Goal: Task Accomplishment & Management: Manage account settings

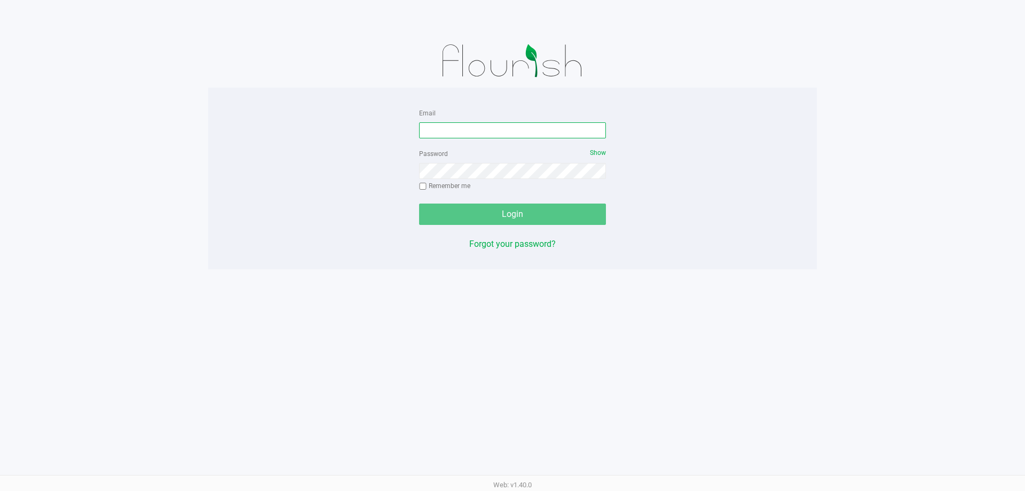
click at [441, 136] on input "Email" at bounding box center [512, 130] width 187 height 16
click at [527, 129] on input "[EMAIL_ADDRESS]" at bounding box center [512, 130] width 187 height 16
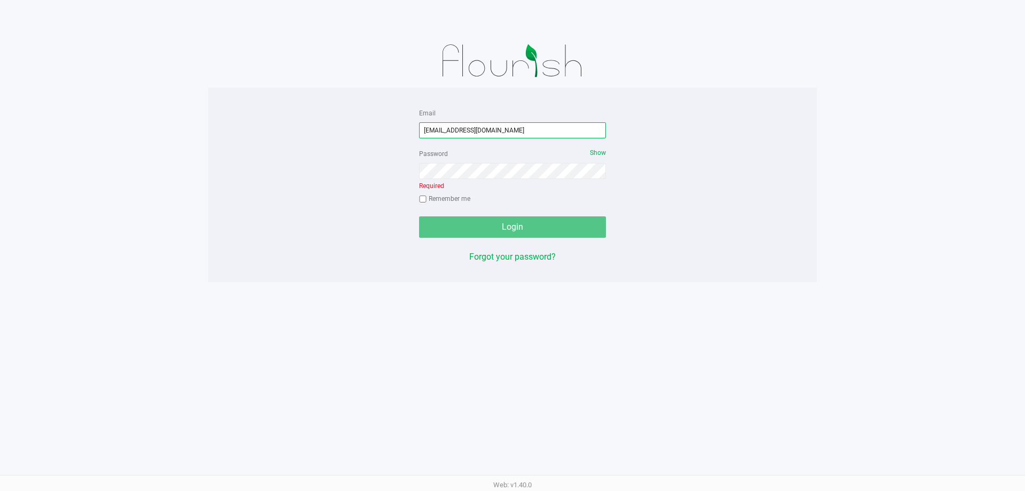
type input "[EMAIL_ADDRESS][DOMAIN_NAME]"
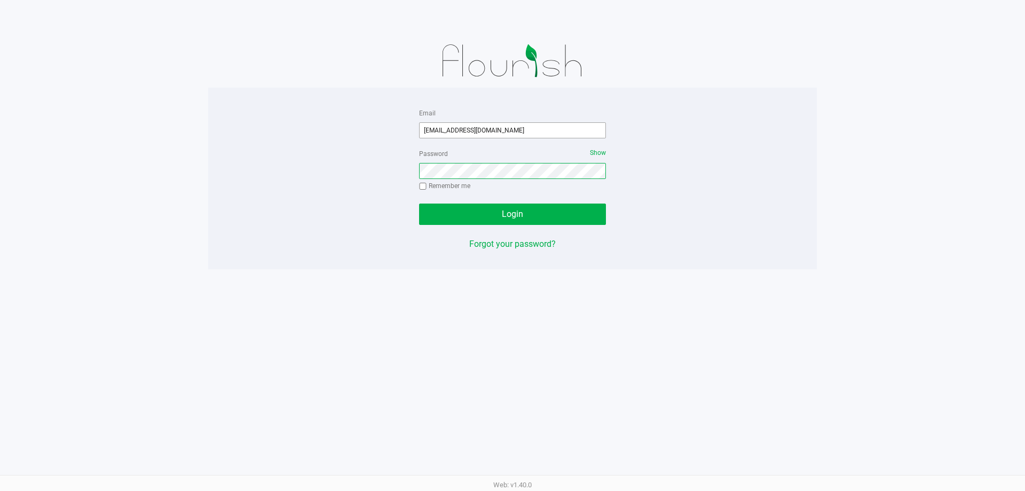
click at [419, 203] on button "Login" at bounding box center [512, 213] width 187 height 21
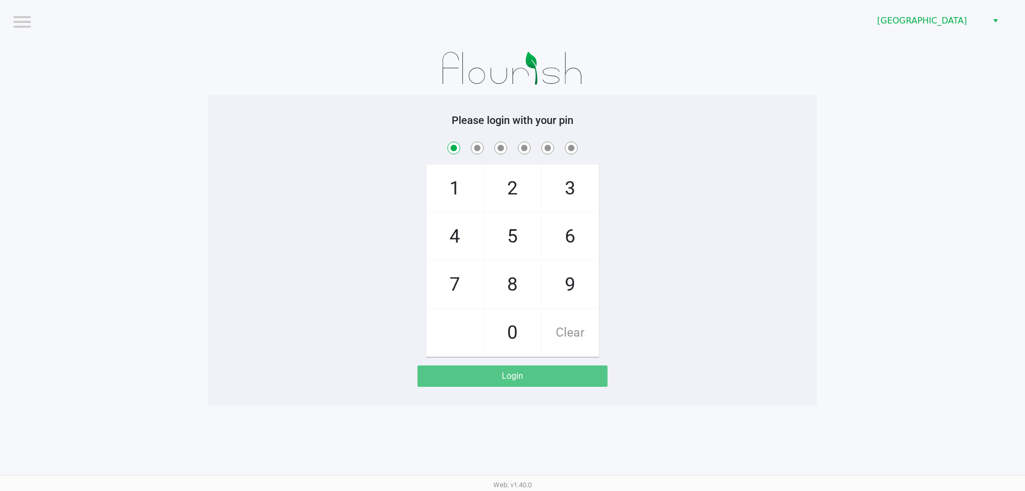
checkbox input "true"
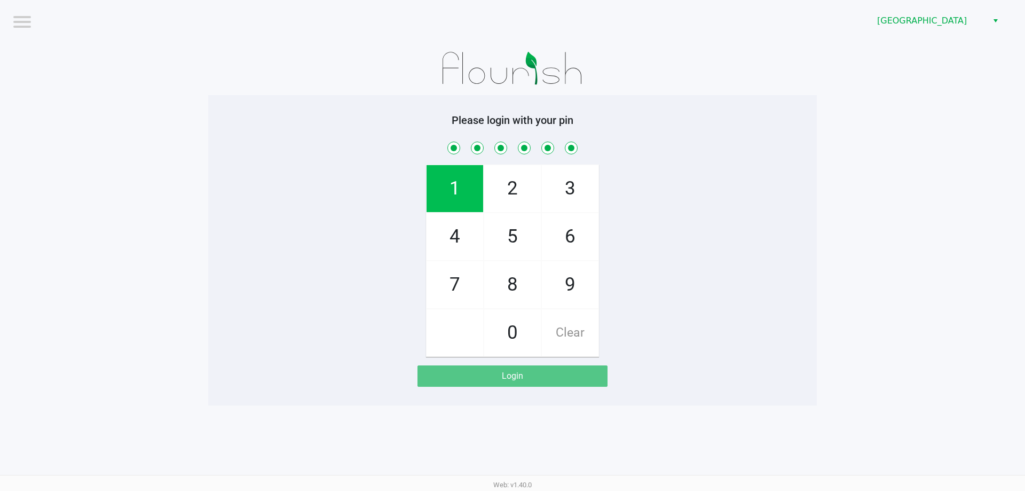
checkbox input "true"
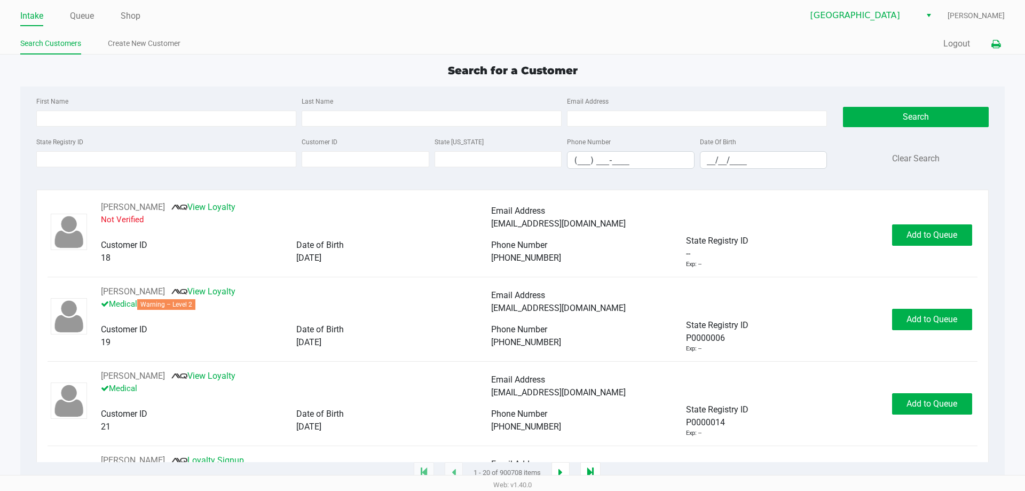
click at [995, 43] on icon at bounding box center [996, 44] width 9 height 7
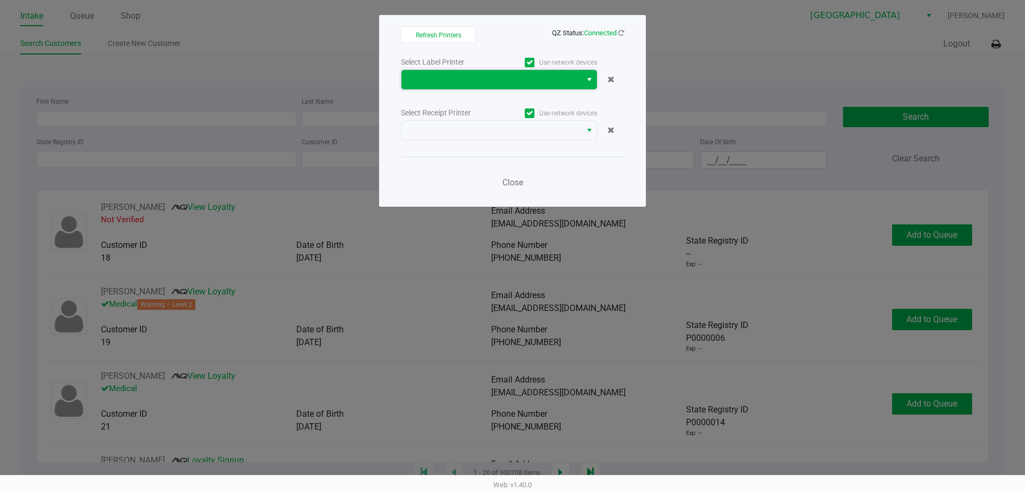
click at [468, 73] on span at bounding box center [491, 79] width 167 height 13
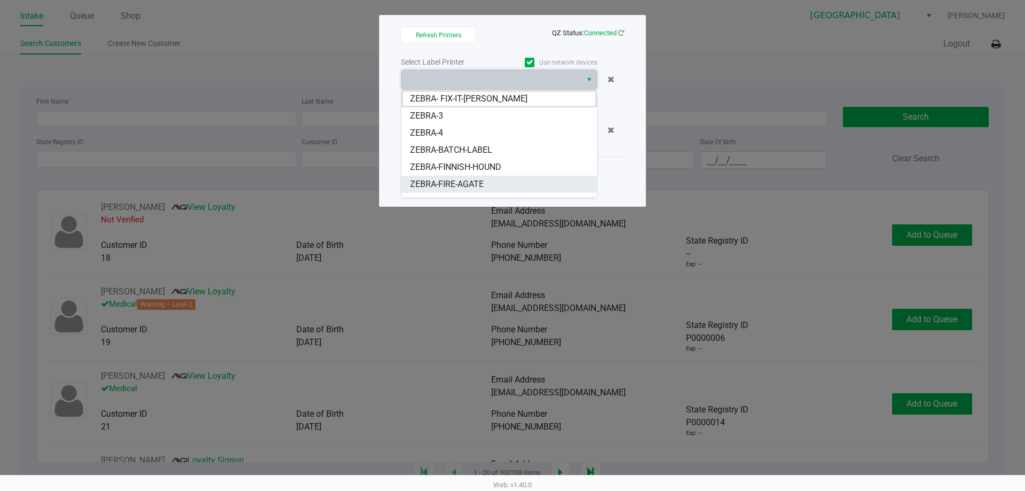
click at [438, 186] on span "ZEBRA-FIRE-AGATE" at bounding box center [447, 184] width 74 height 13
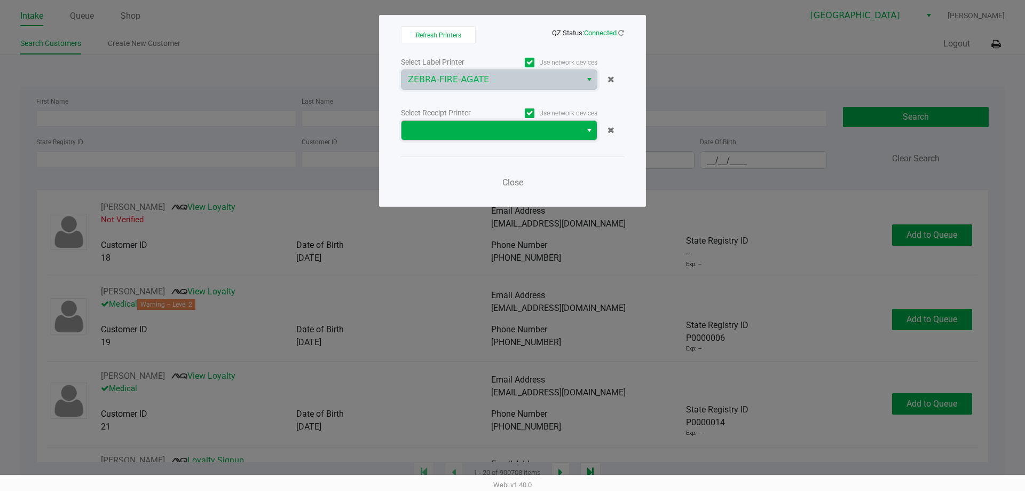
click at [451, 124] on span at bounding box center [491, 130] width 167 height 13
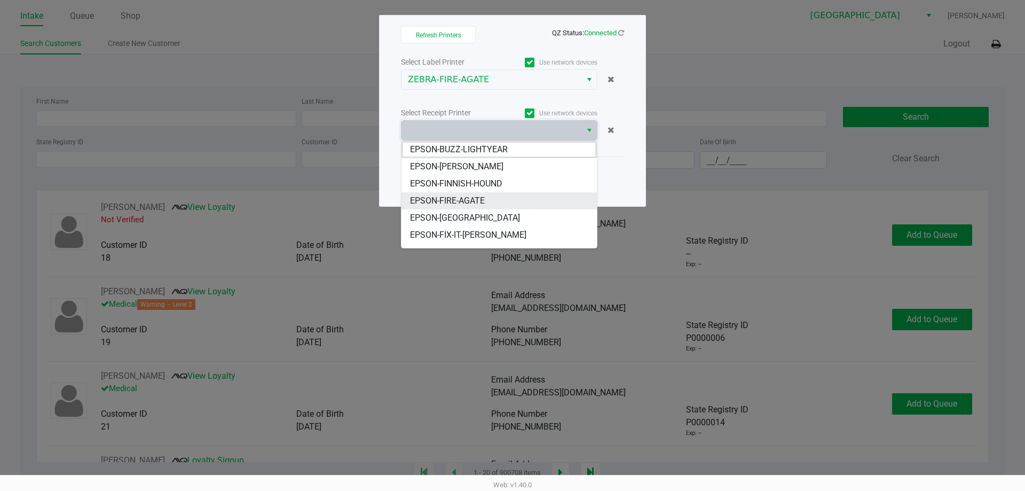
click at [449, 197] on span "EPSON-FIRE-AGATE" at bounding box center [447, 200] width 75 height 13
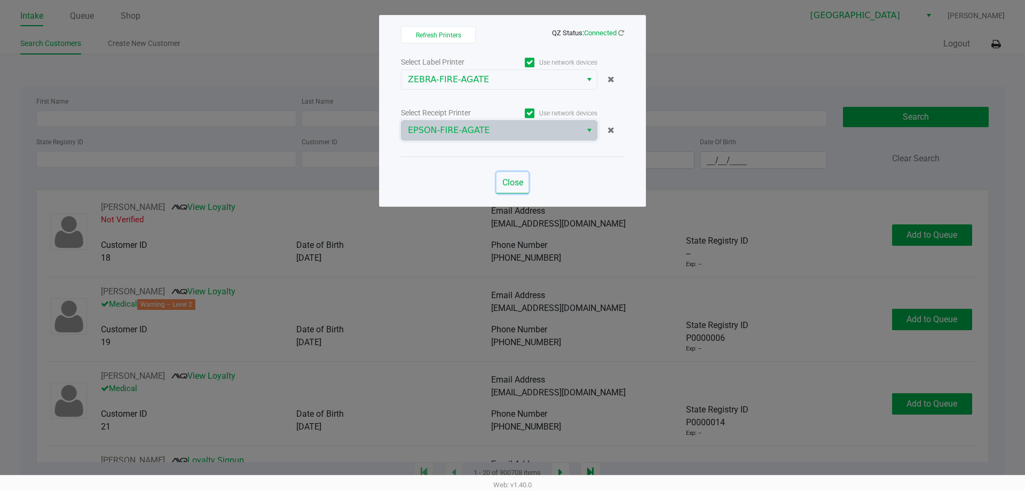
click at [508, 181] on span "Close" at bounding box center [512, 182] width 21 height 10
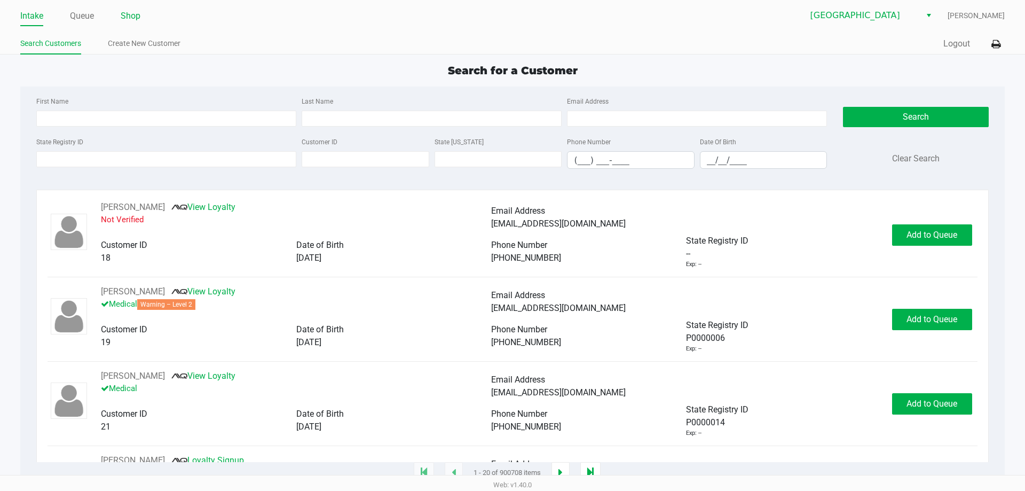
click at [131, 22] on link "Shop" at bounding box center [131, 16] width 20 height 15
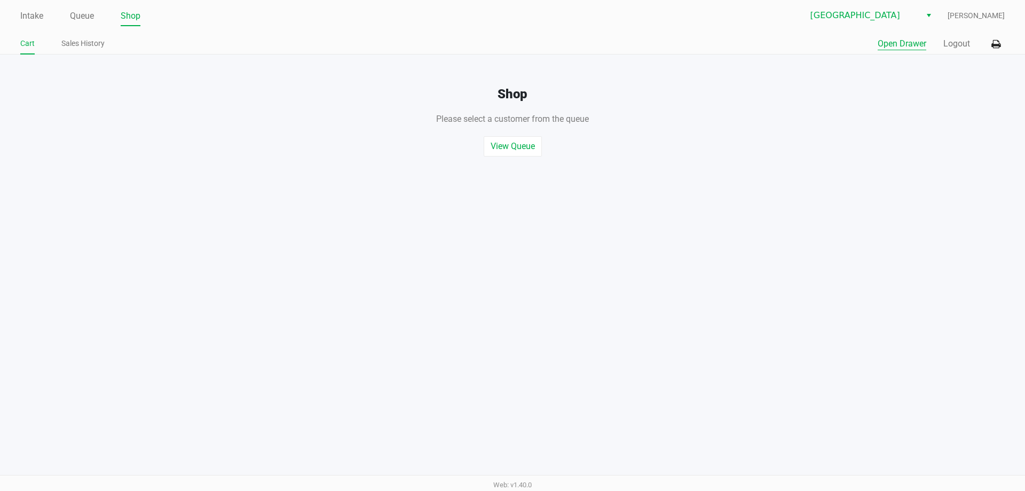
click at [878, 43] on button "Open Drawer" at bounding box center [902, 43] width 49 height 13
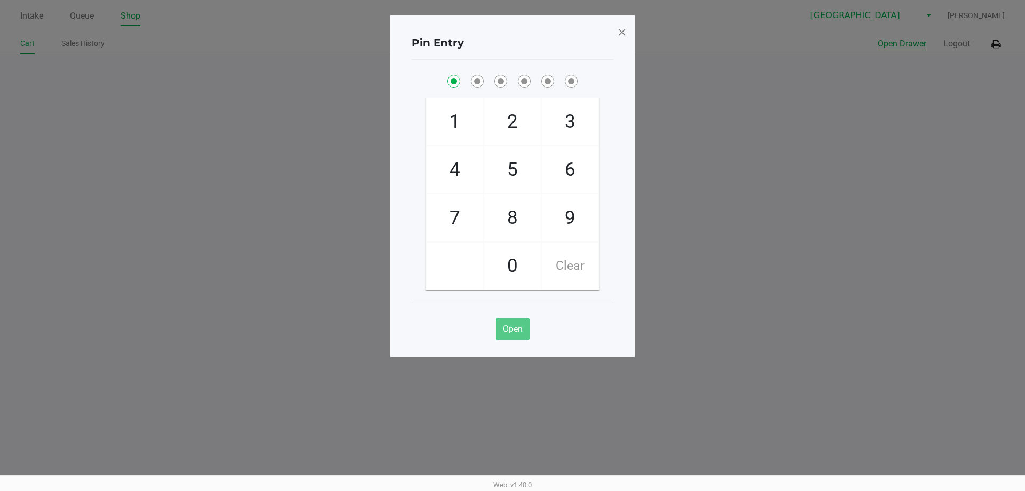
checkbox input "true"
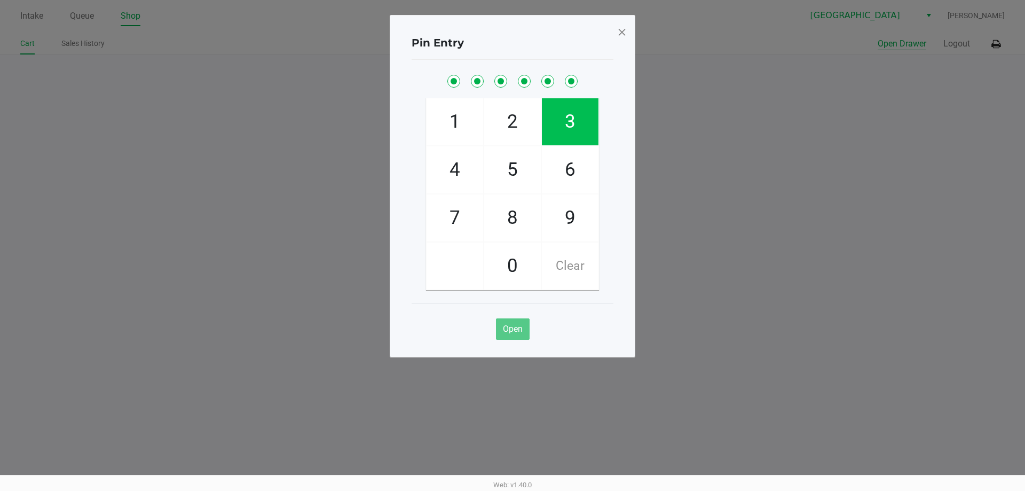
checkbox input "true"
click at [622, 32] on span at bounding box center [622, 31] width 10 height 17
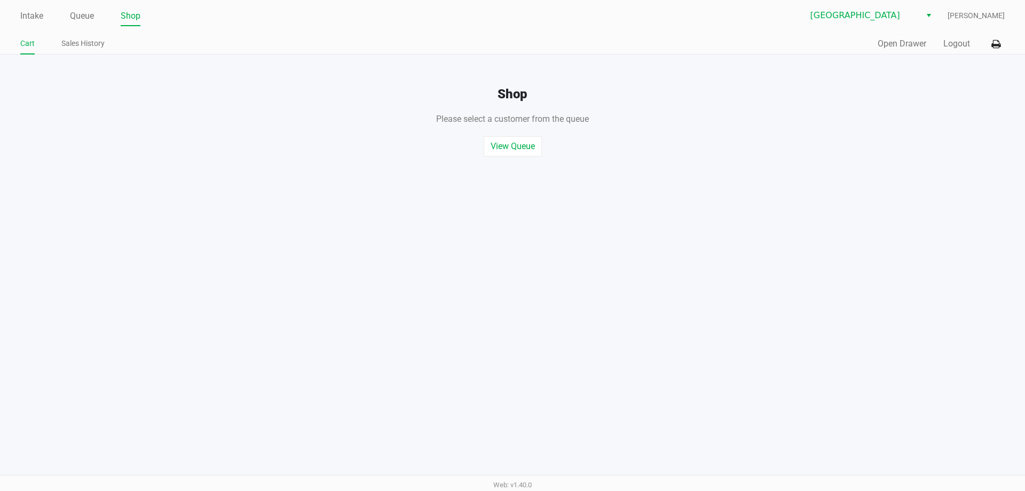
click at [951, 51] on div "Quick Sale Open Drawer Logout" at bounding box center [759, 44] width 492 height 20
click at [951, 41] on button "Logout" at bounding box center [957, 43] width 27 height 13
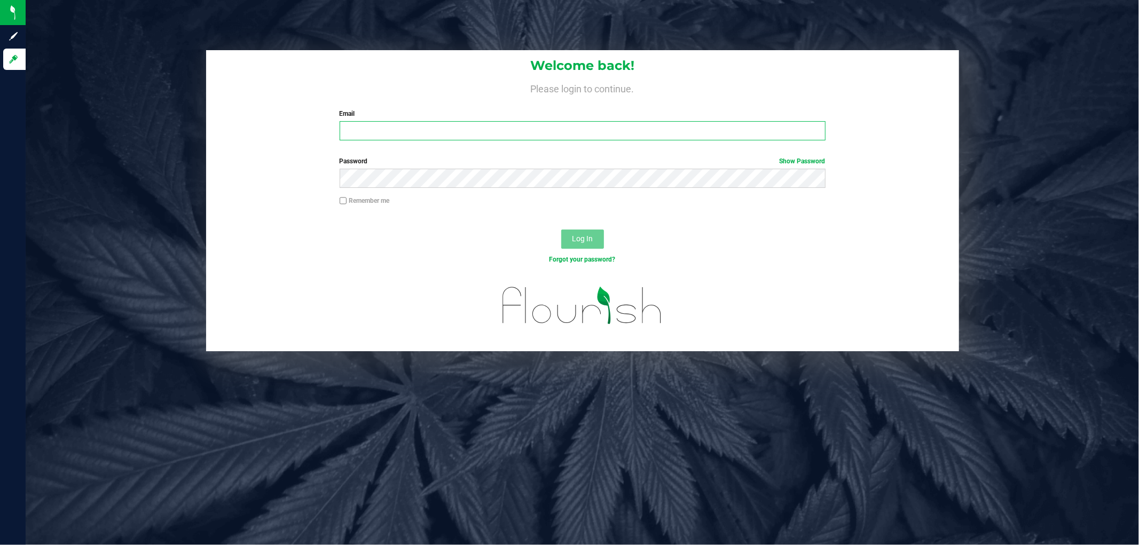
click at [413, 136] on input "Email" at bounding box center [583, 130] width 486 height 19
type input "[EMAIL_ADDRESS][DOMAIN_NAME]"
click at [561, 230] on button "Log In" at bounding box center [582, 239] width 43 height 19
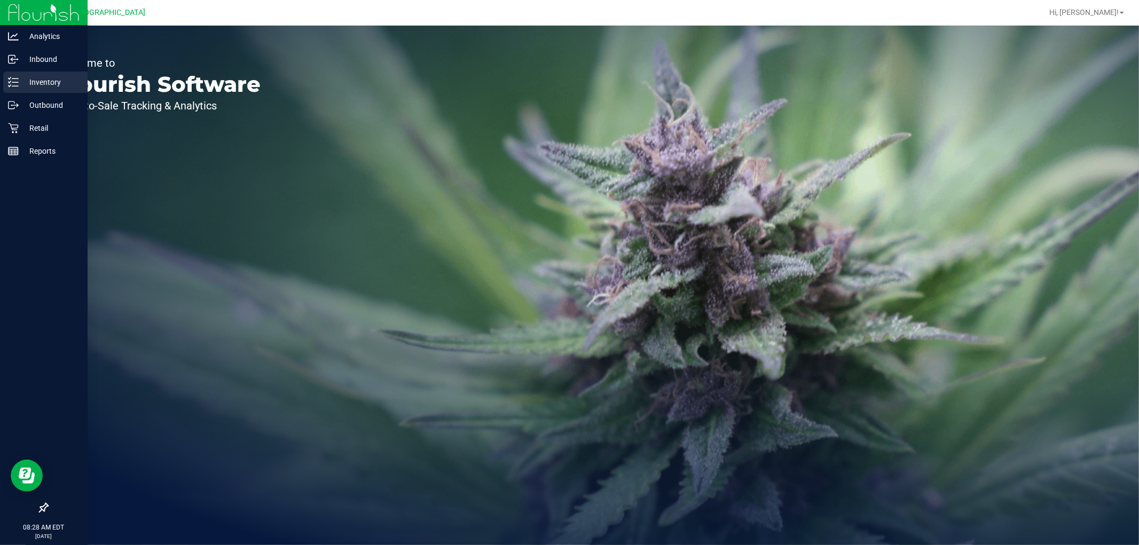
click at [20, 89] on div "Inventory" at bounding box center [45, 82] width 84 height 21
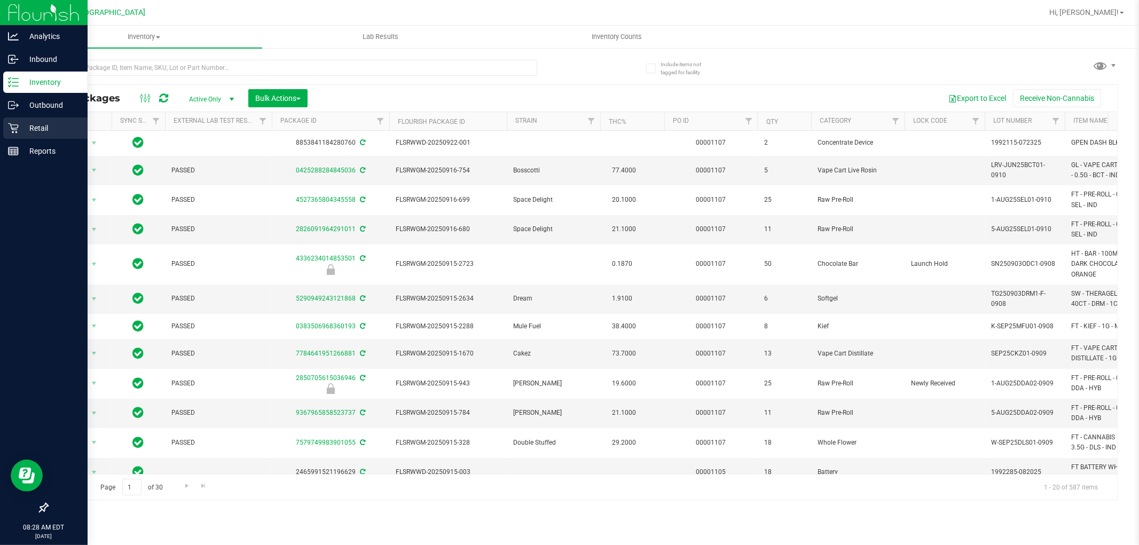
click at [34, 134] on p "Retail" at bounding box center [51, 128] width 64 height 13
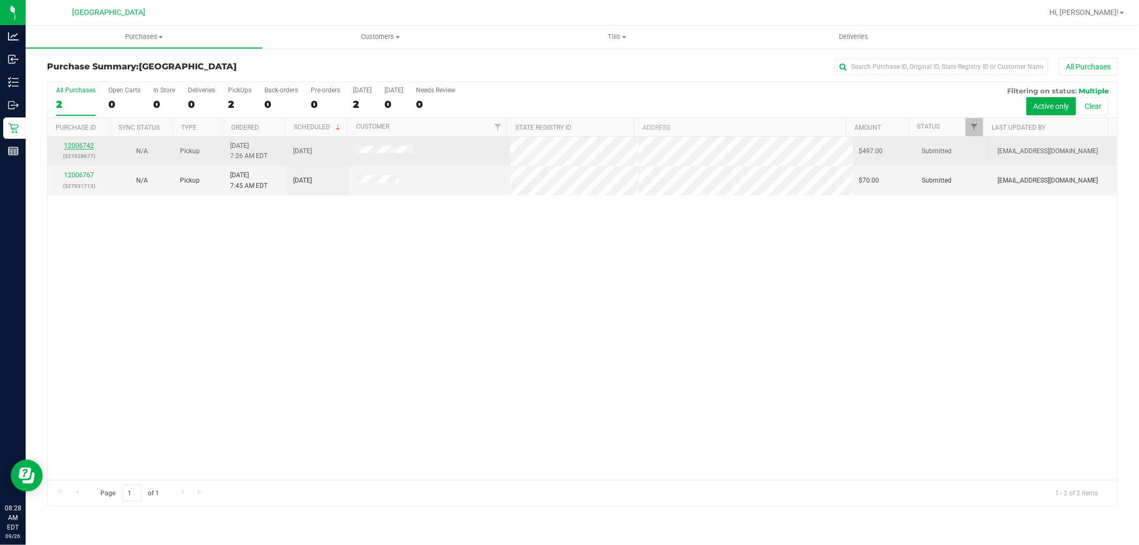
click at [79, 144] on link "12006742" at bounding box center [79, 145] width 30 height 7
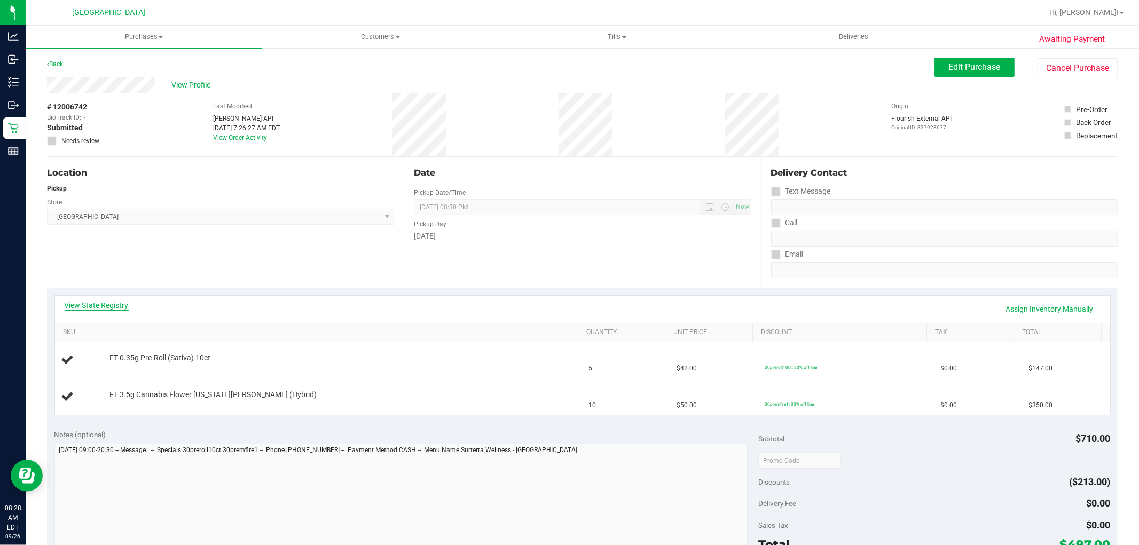
click at [104, 305] on link "View State Registry" at bounding box center [97, 305] width 64 height 11
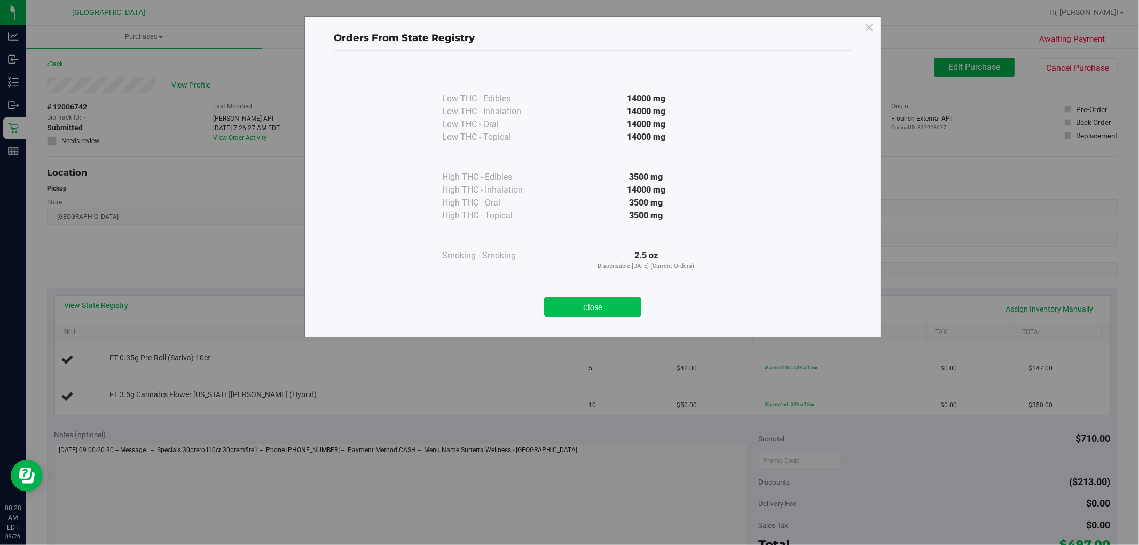
click at [617, 314] on button "Close" at bounding box center [592, 306] width 97 height 19
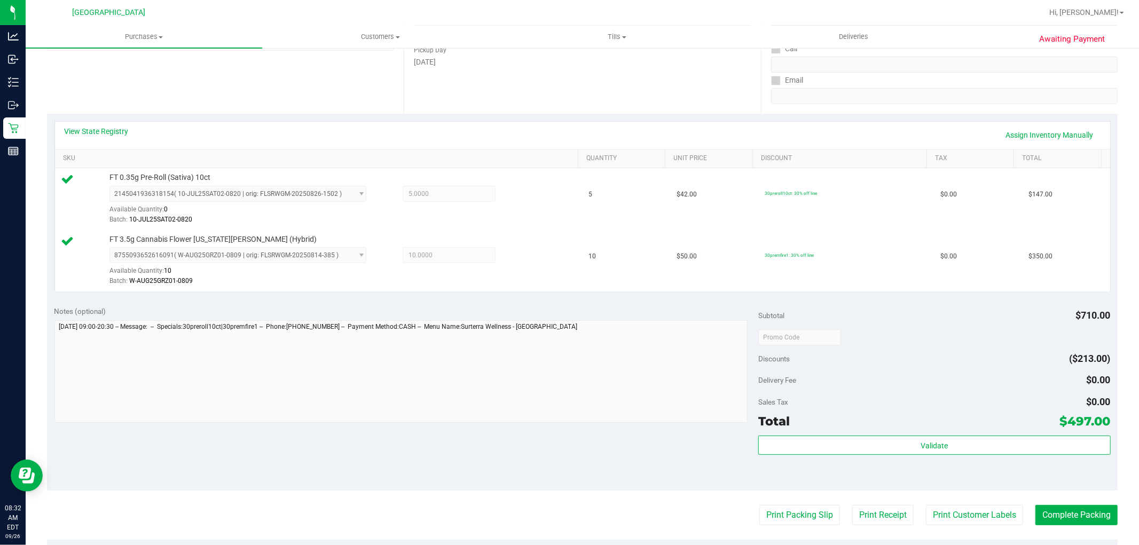
scroll to position [182, 0]
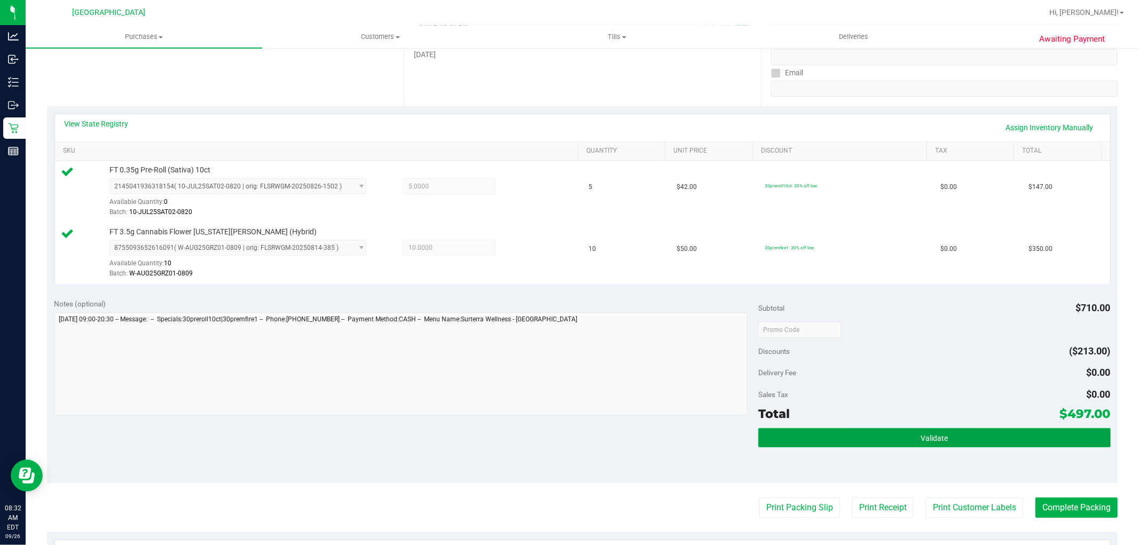
click at [871, 430] on button "Validate" at bounding box center [934, 437] width 352 height 19
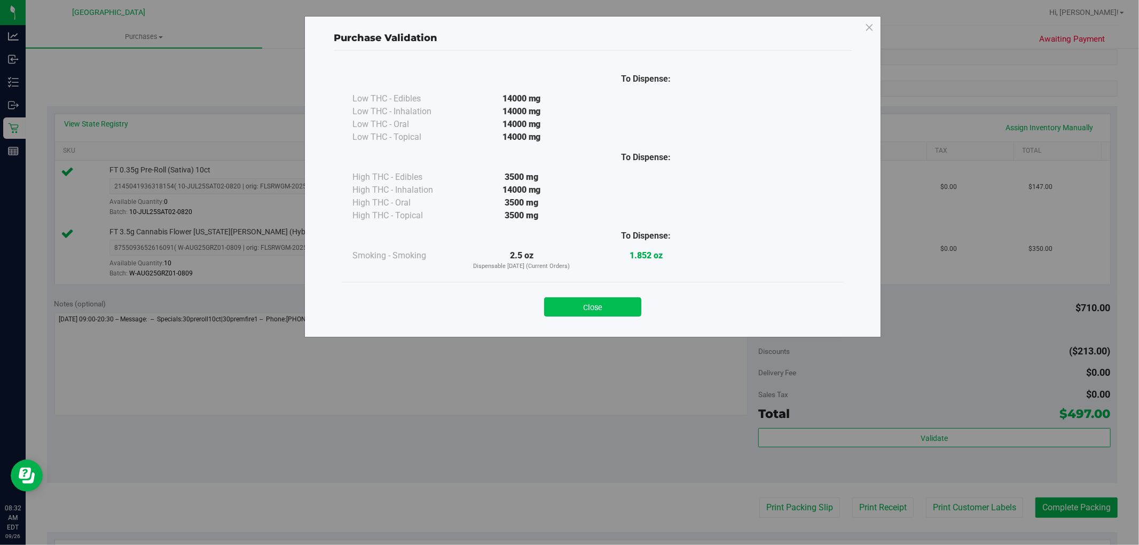
click at [605, 310] on button "Close" at bounding box center [592, 306] width 97 height 19
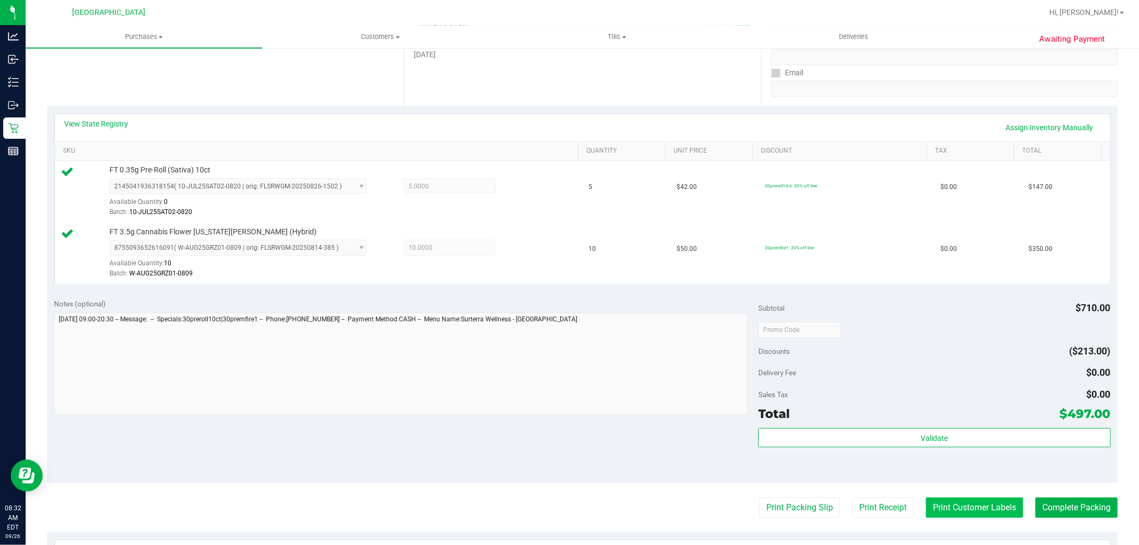
click at [946, 507] on button "Print Customer Labels" at bounding box center [974, 508] width 97 height 20
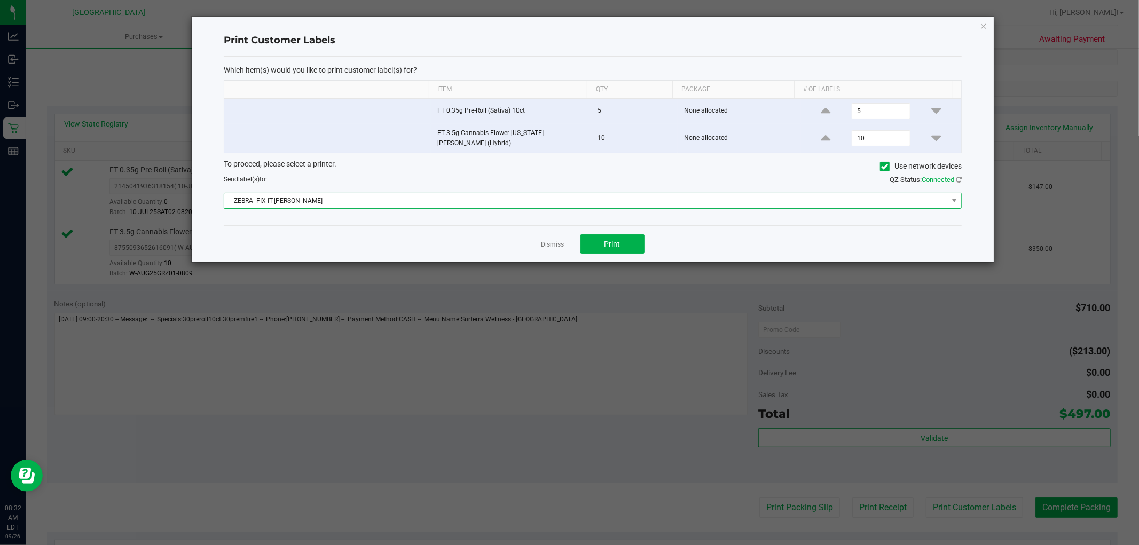
click at [502, 201] on span "ZEBRA- FIX-IT-[PERSON_NAME]" at bounding box center [586, 200] width 724 height 15
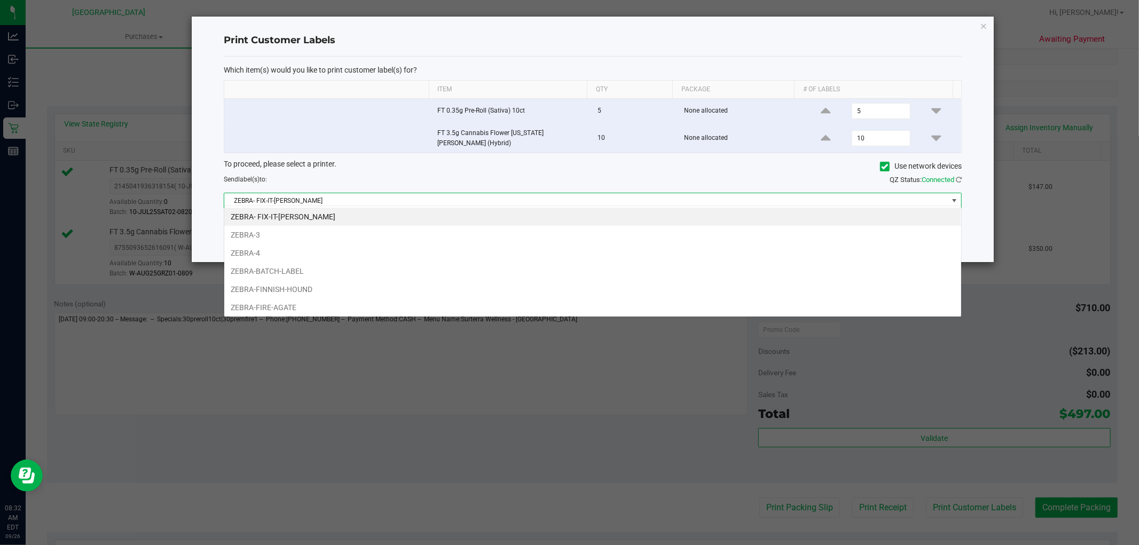
scroll to position [16, 738]
click at [334, 308] on li "ZEBRA-FIRE-AGATE" at bounding box center [592, 308] width 737 height 18
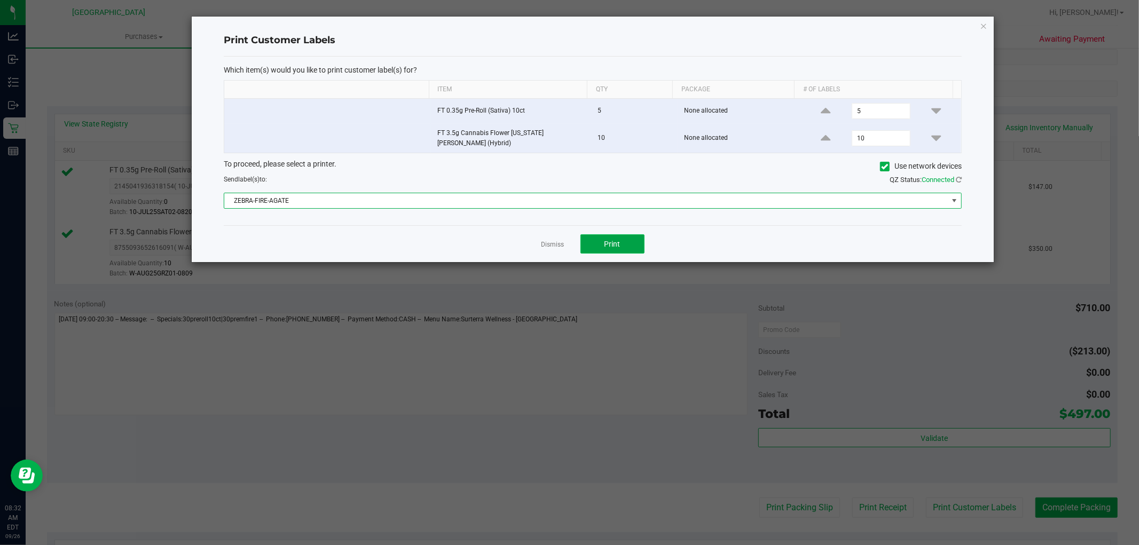
click at [625, 238] on button "Print" at bounding box center [612, 243] width 64 height 19
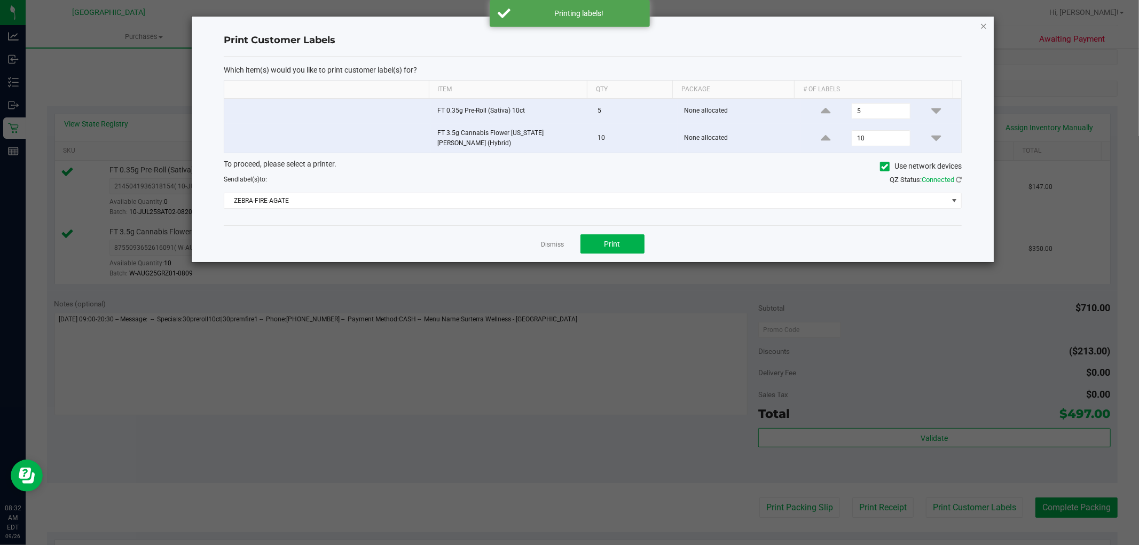
click at [983, 24] on icon "button" at bounding box center [983, 25] width 7 height 13
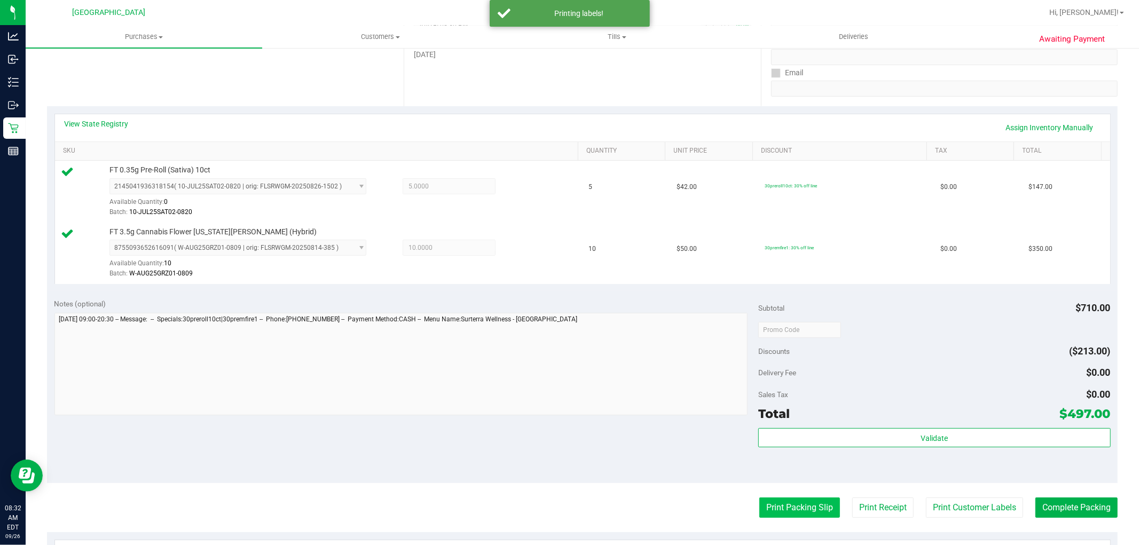
click at [764, 509] on button "Print Packing Slip" at bounding box center [799, 508] width 81 height 20
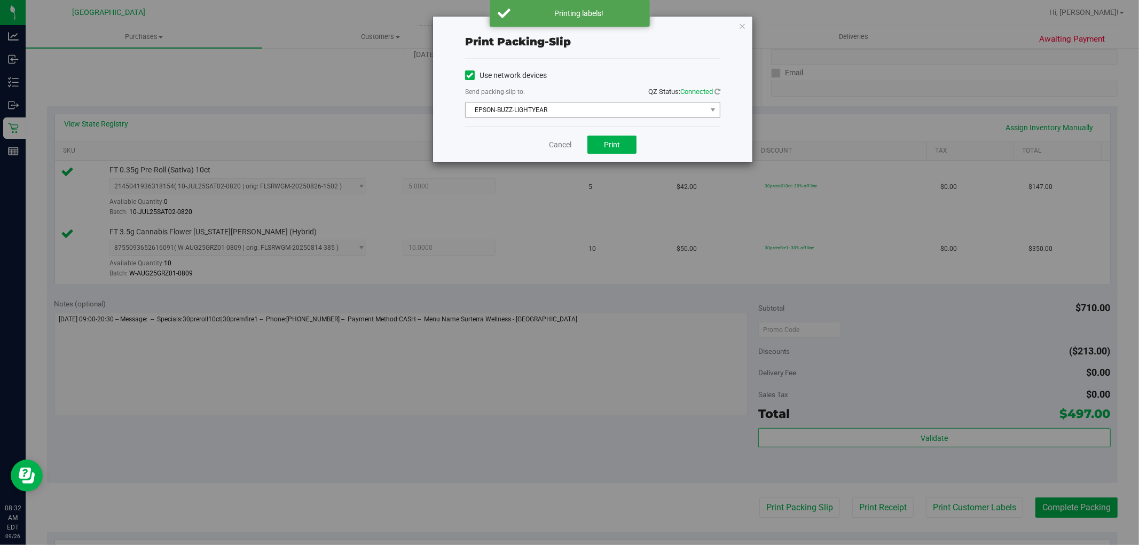
click at [532, 107] on span "EPSON-BUZZ-LIGHTYEAR" at bounding box center [586, 110] width 241 height 15
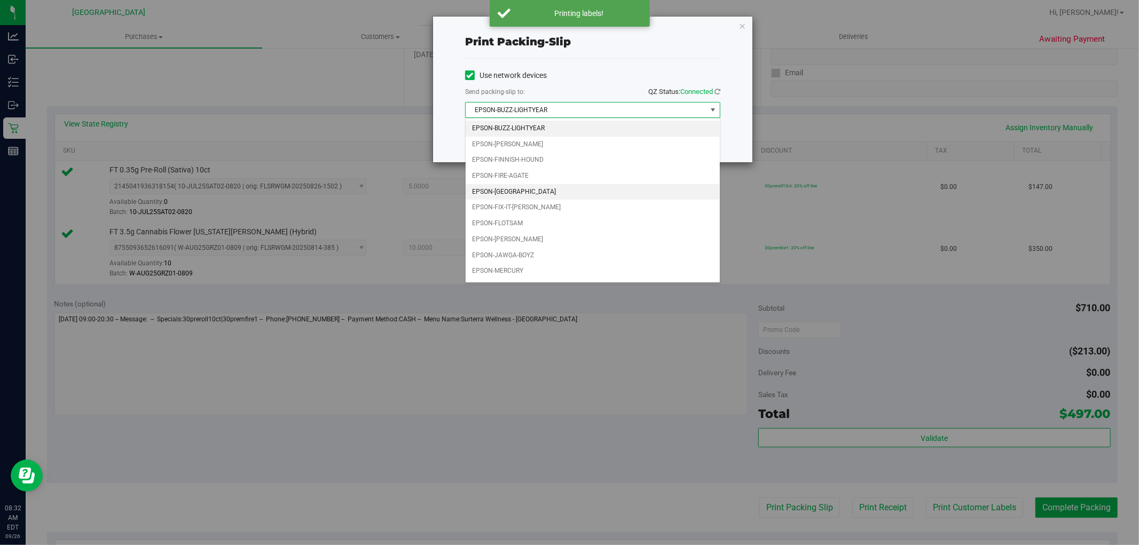
click at [542, 185] on li "EPSON-[GEOGRAPHIC_DATA]" at bounding box center [593, 192] width 254 height 16
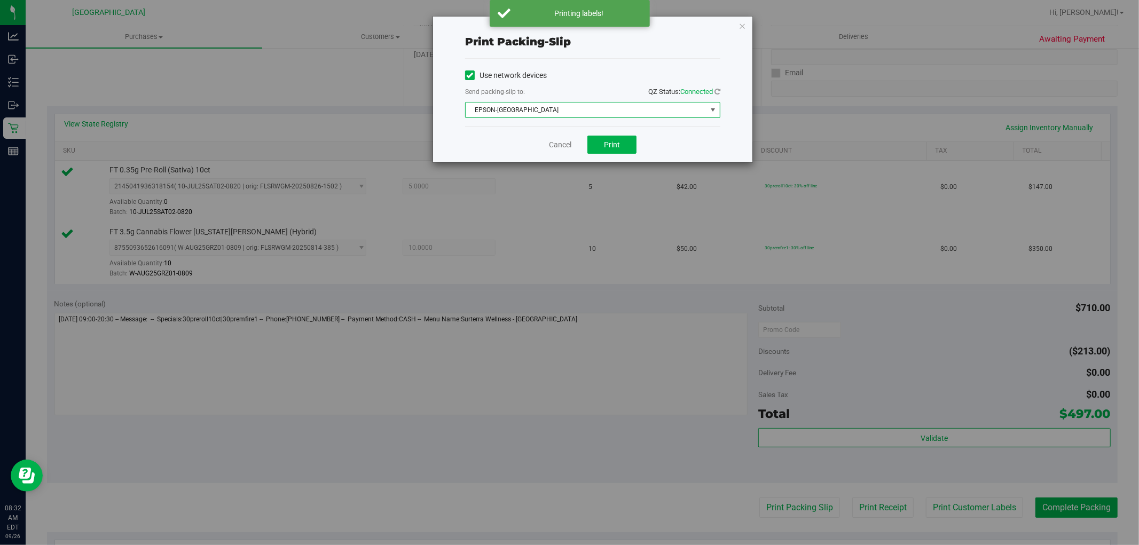
click at [559, 108] on span "EPSON-[GEOGRAPHIC_DATA]" at bounding box center [586, 110] width 241 height 15
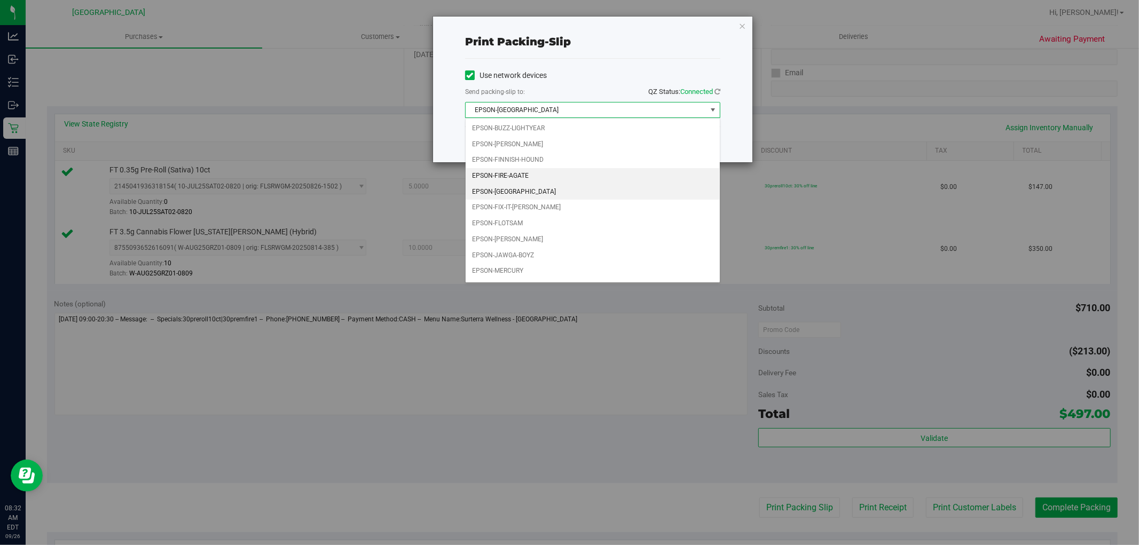
click at [555, 178] on li "EPSON-FIRE-AGATE" at bounding box center [593, 176] width 254 height 16
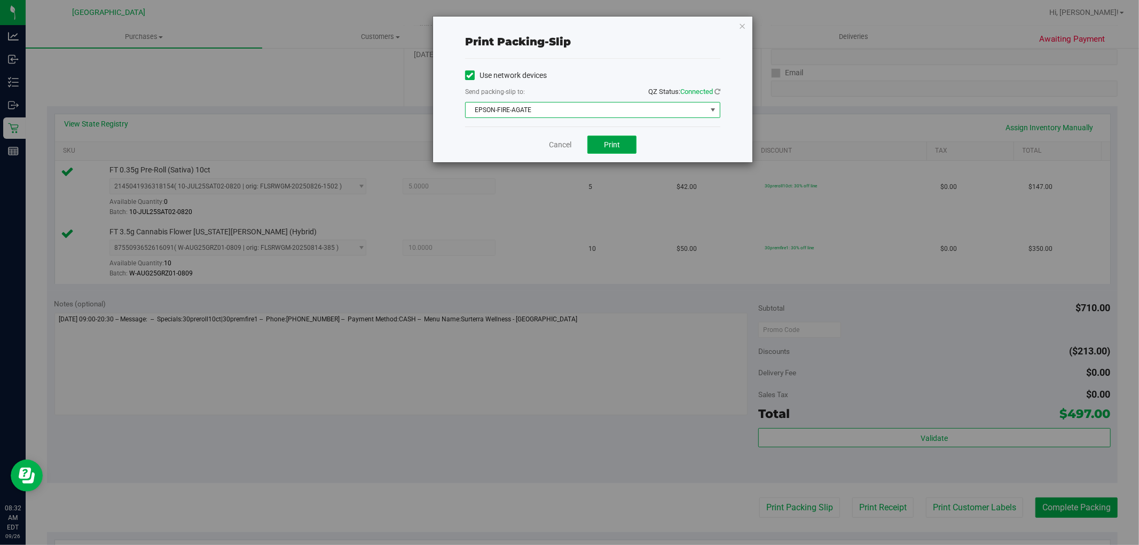
click at [607, 142] on span "Print" at bounding box center [612, 144] width 16 height 9
click at [744, 24] on icon "button" at bounding box center [742, 25] width 7 height 13
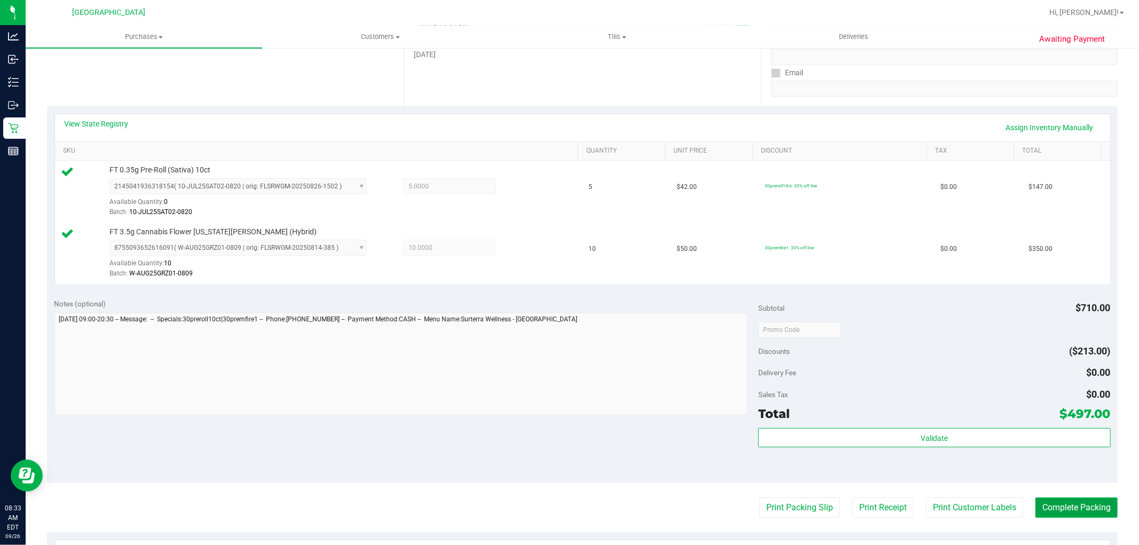
click at [1053, 509] on button "Complete Packing" at bounding box center [1076, 508] width 82 height 20
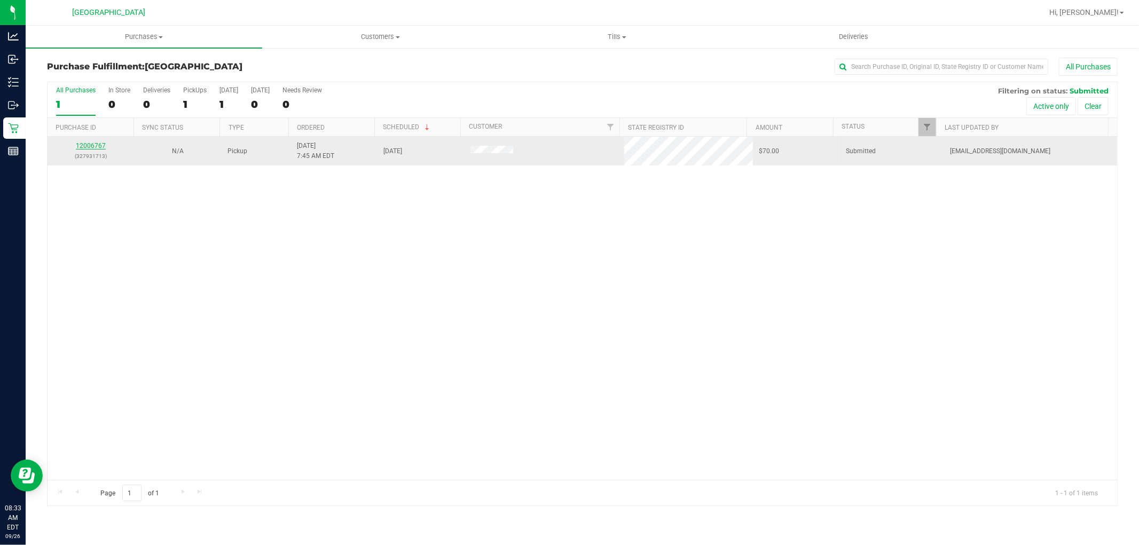
click at [93, 147] on link "12006767" at bounding box center [91, 145] width 30 height 7
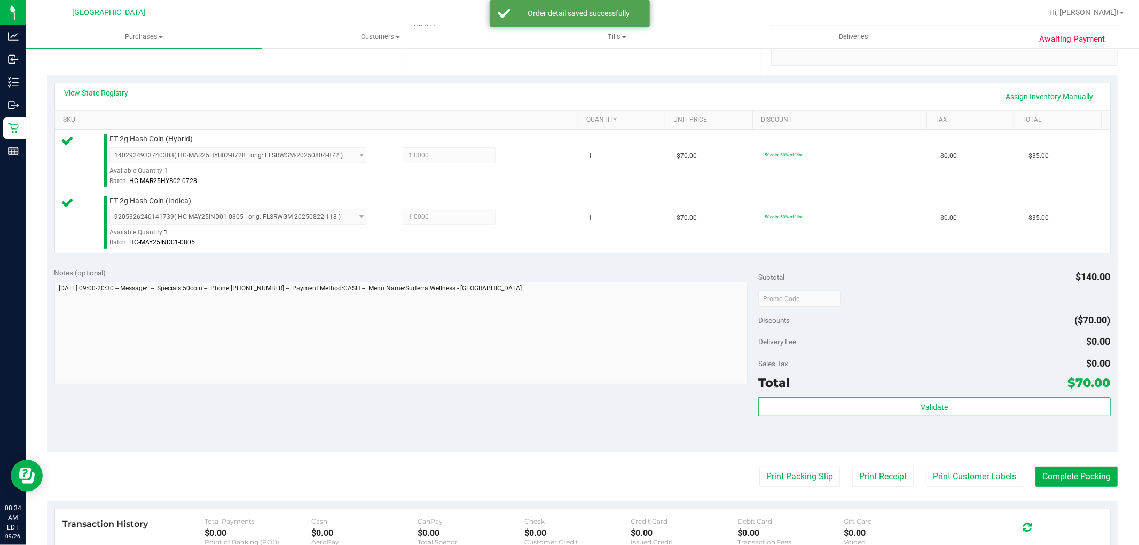
scroll to position [212, 0]
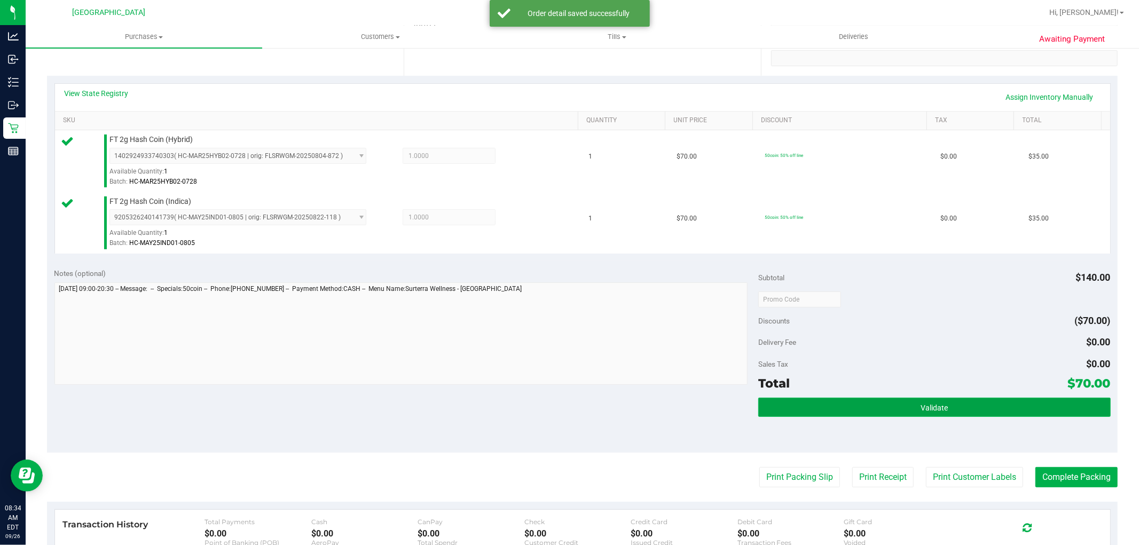
click at [836, 407] on button "Validate" at bounding box center [934, 407] width 352 height 19
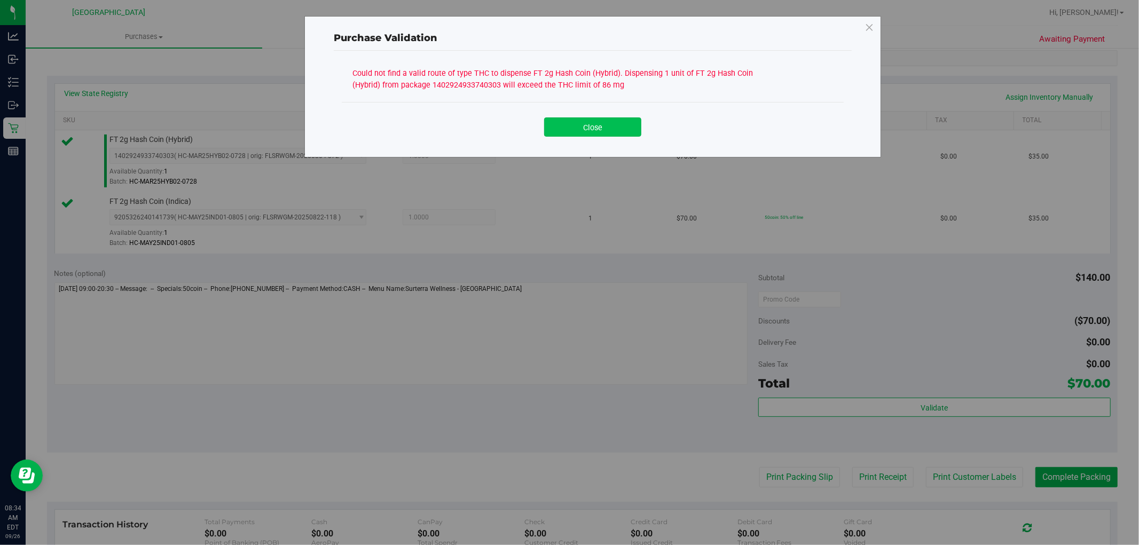
click at [595, 119] on button "Close" at bounding box center [592, 126] width 97 height 19
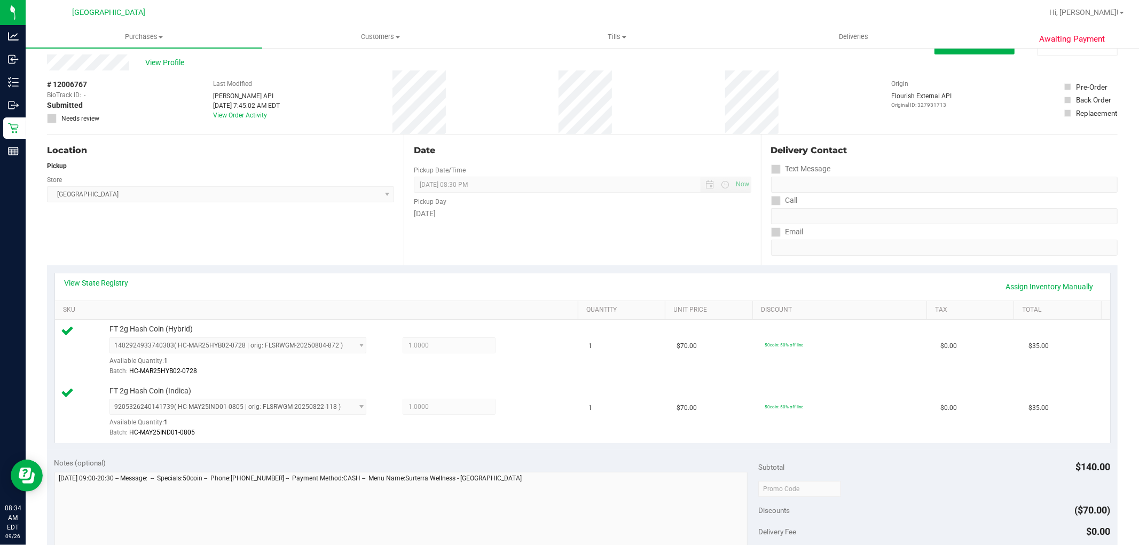
scroll to position [0, 0]
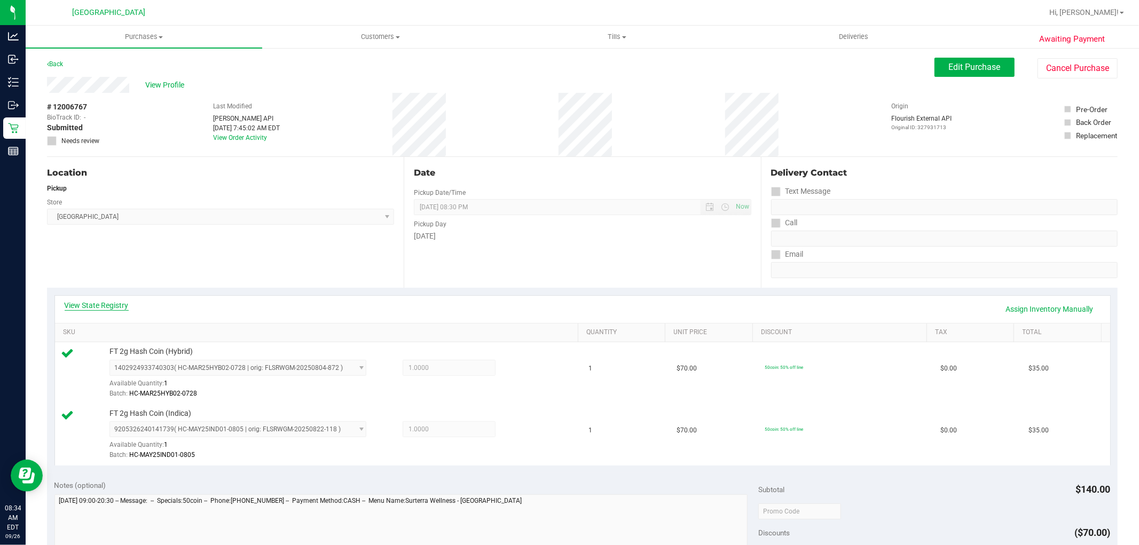
click at [109, 307] on link "View State Registry" at bounding box center [97, 305] width 64 height 11
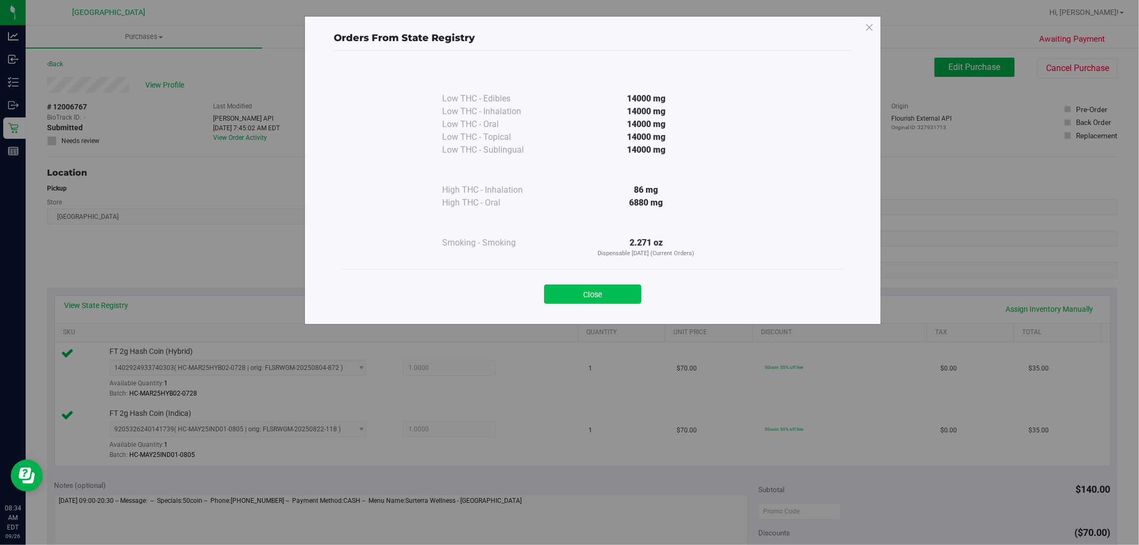
click at [578, 289] on button "Close" at bounding box center [592, 294] width 97 height 19
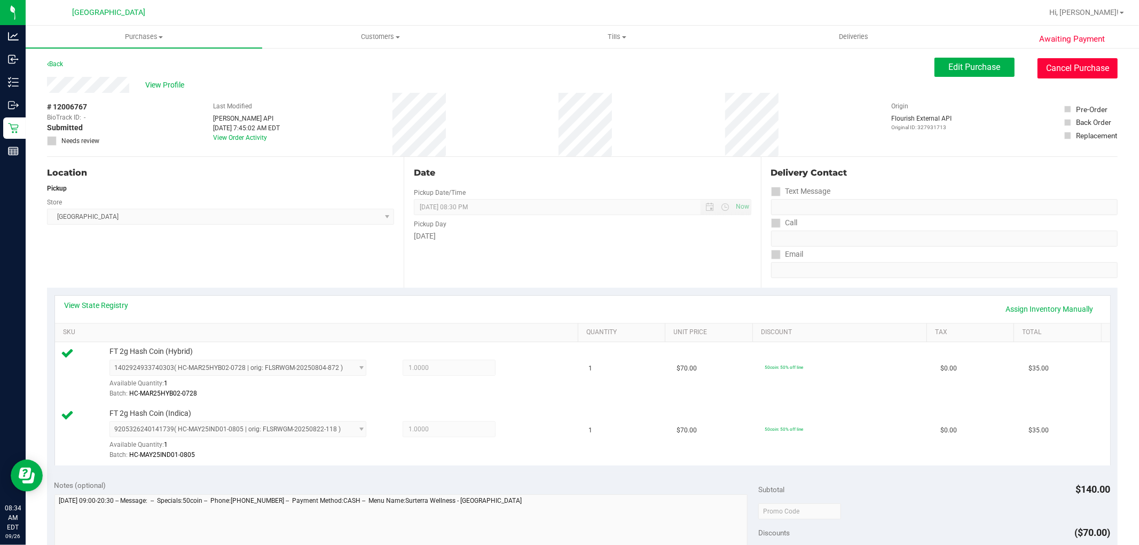
click at [1055, 66] on button "Cancel Purchase" at bounding box center [1078, 68] width 80 height 20
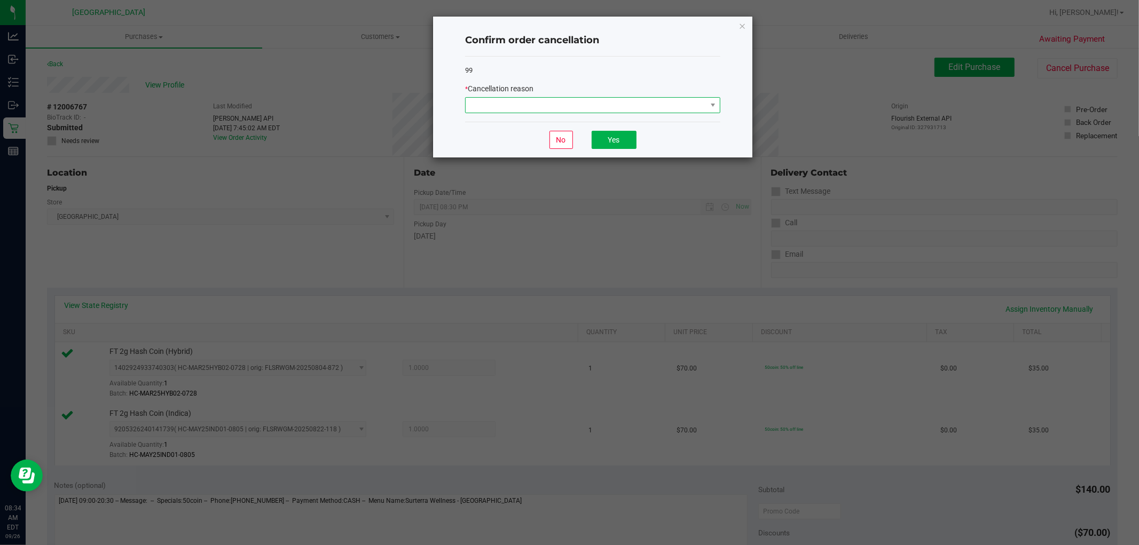
click at [671, 108] on span at bounding box center [586, 105] width 241 height 15
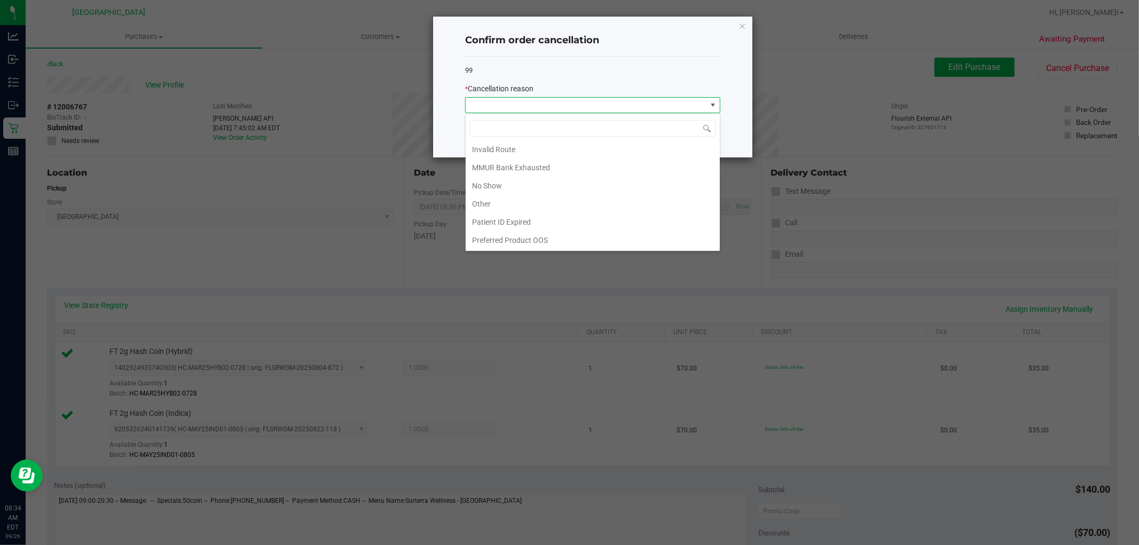
scroll to position [57, 0]
click at [548, 169] on li "MMUR Bank Exhausted" at bounding box center [593, 167] width 254 height 18
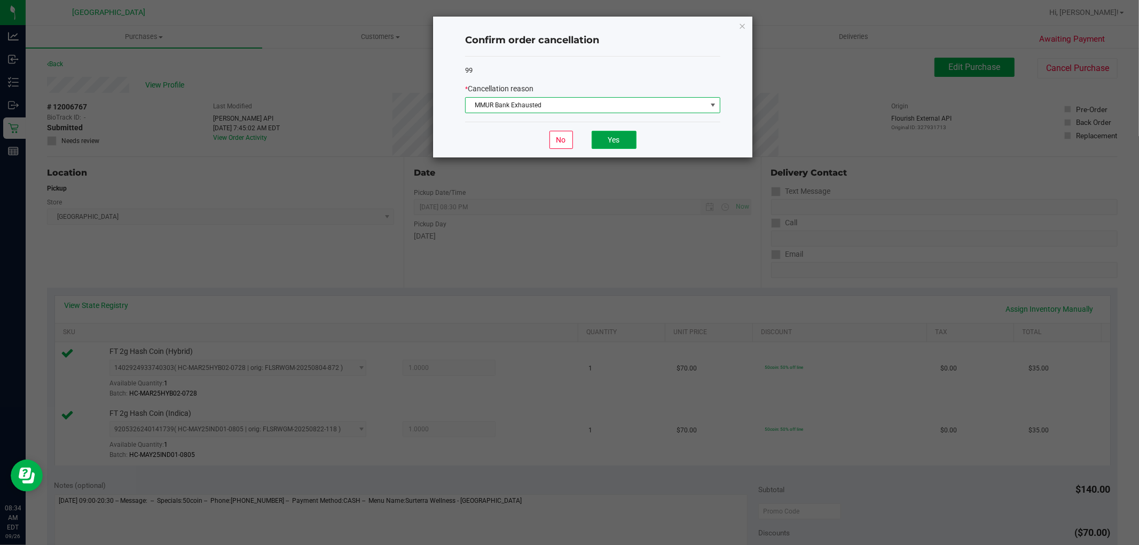
click at [623, 139] on button "Yes" at bounding box center [614, 140] width 45 height 18
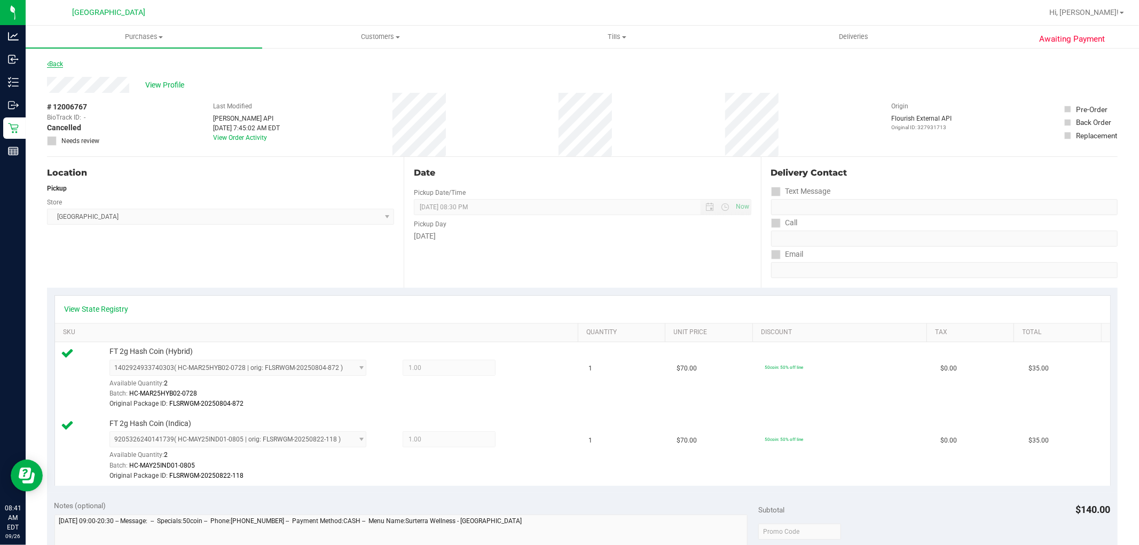
click at [59, 63] on link "Back" at bounding box center [55, 63] width 16 height 7
